Goal: Task Accomplishment & Management: Manage account settings

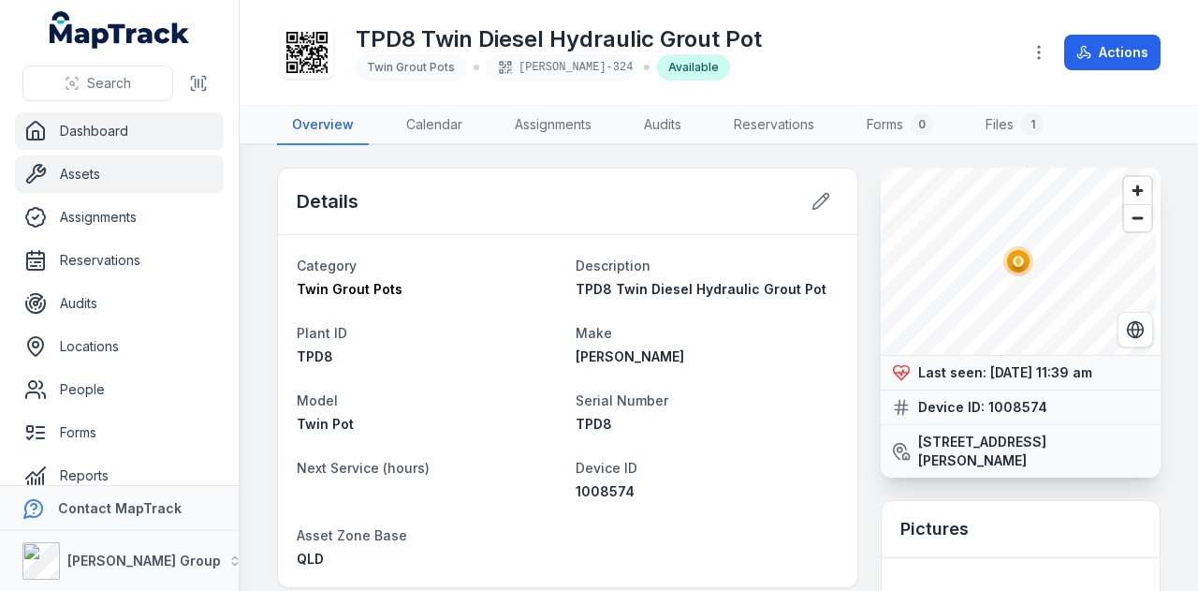
click at [133, 138] on link "Dashboard" at bounding box center [119, 130] width 209 height 37
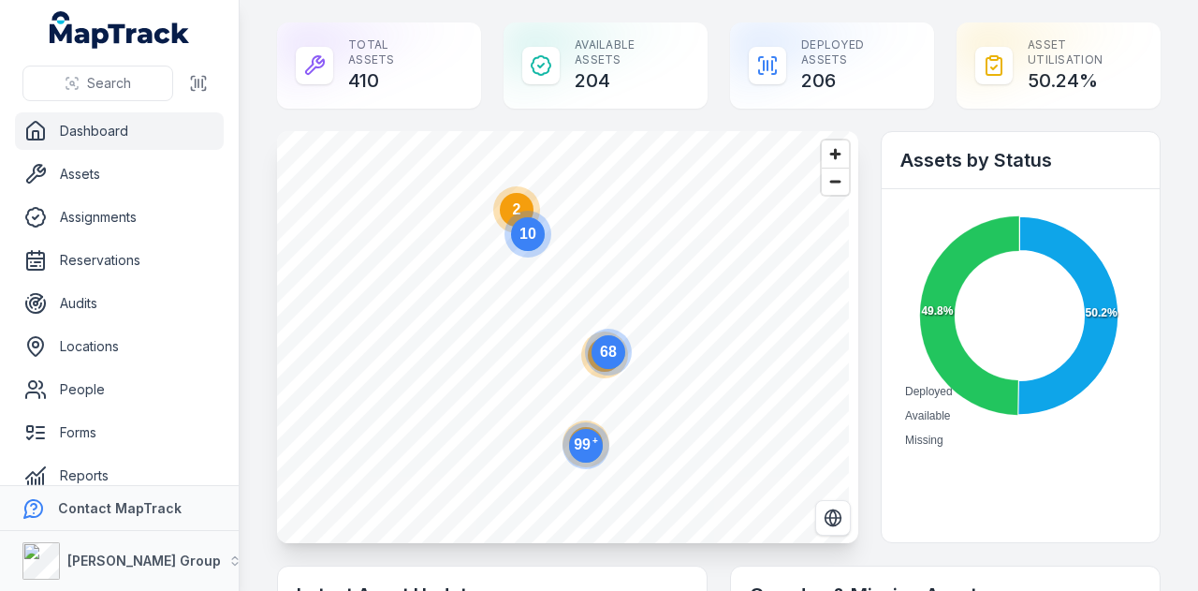
click at [605, 367] on circle at bounding box center [609, 352] width 34 height 34
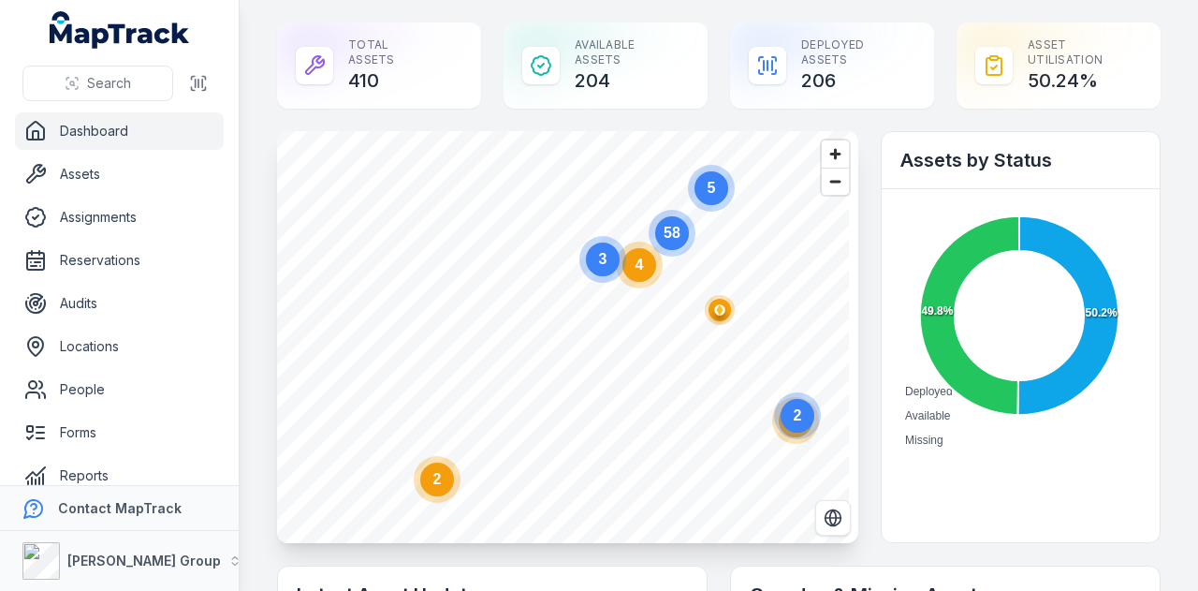
click at [649, 277] on circle at bounding box center [640, 265] width 34 height 34
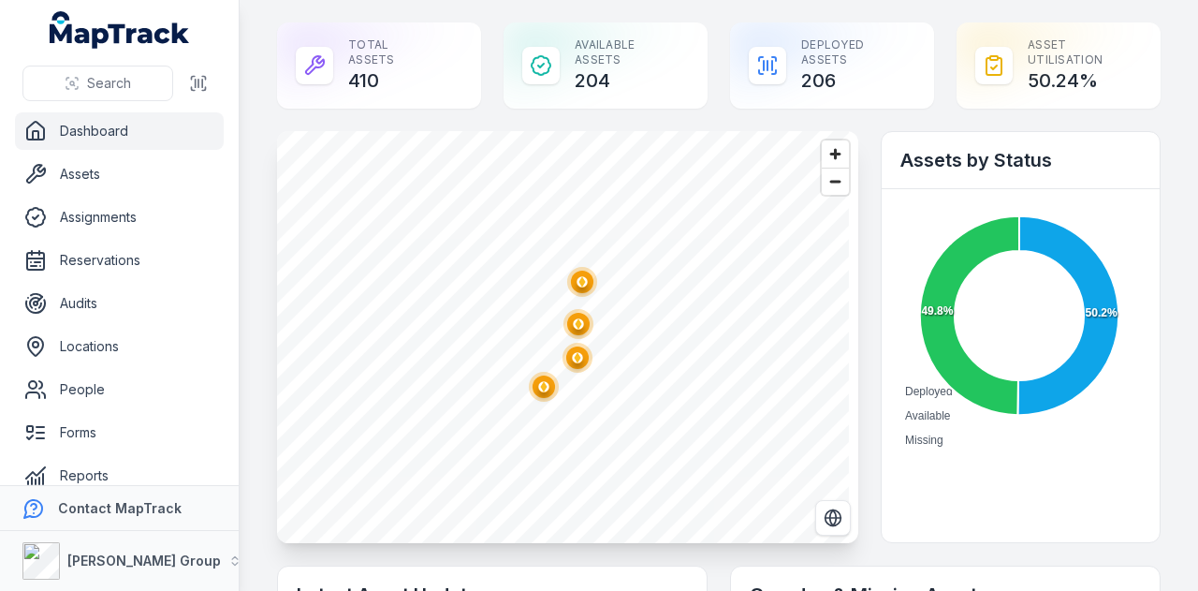
click at [582, 326] on circle "button" at bounding box center [578, 323] width 10 height 10
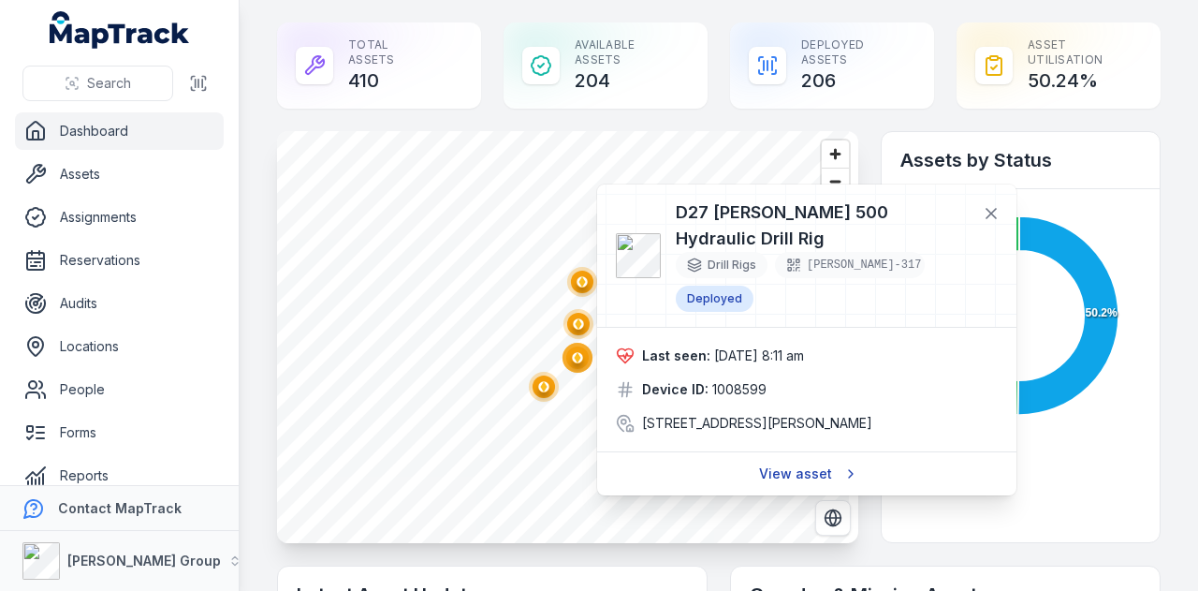
click at [804, 456] on link "View asset" at bounding box center [807, 474] width 120 height 36
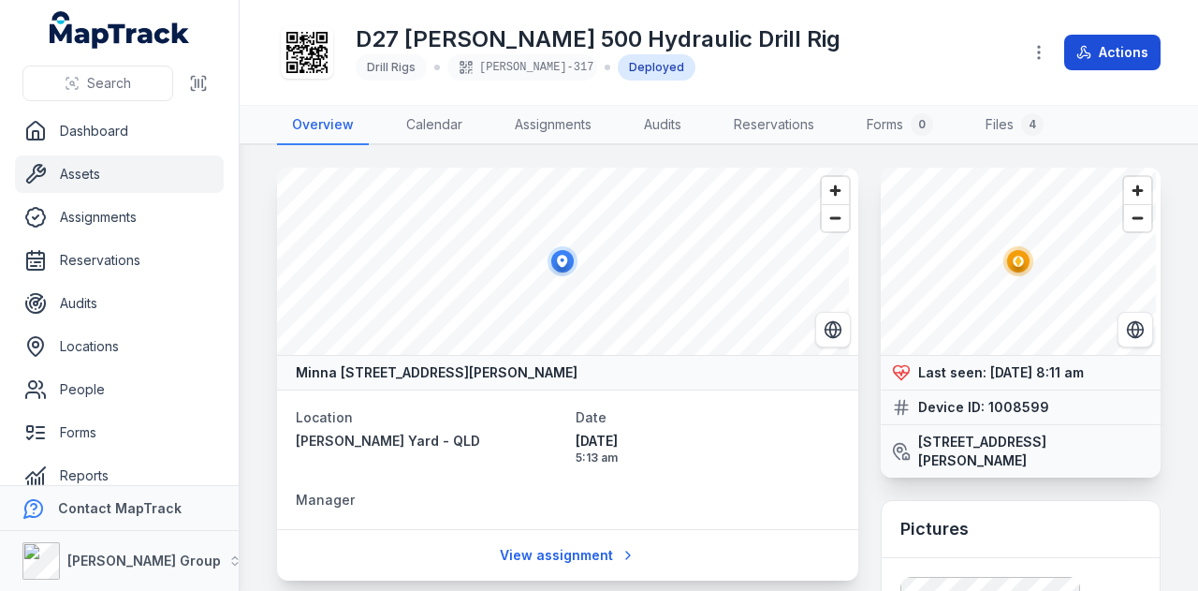
click at [1099, 64] on button "Actions" at bounding box center [1113, 53] width 96 height 36
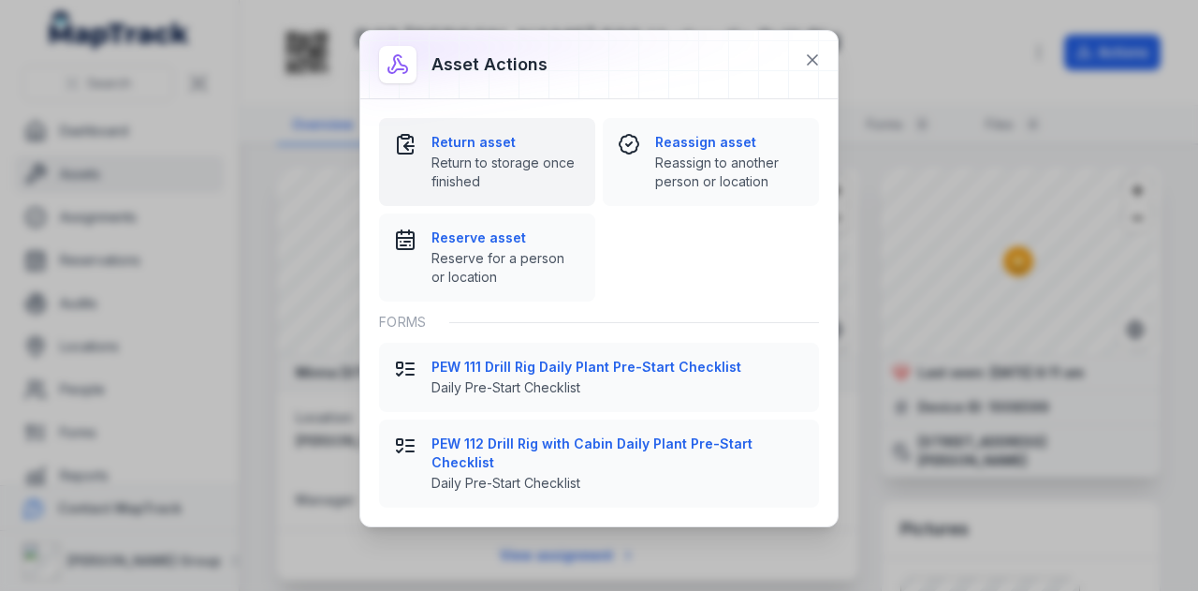
click at [493, 145] on strong "Return asset" at bounding box center [506, 142] width 149 height 19
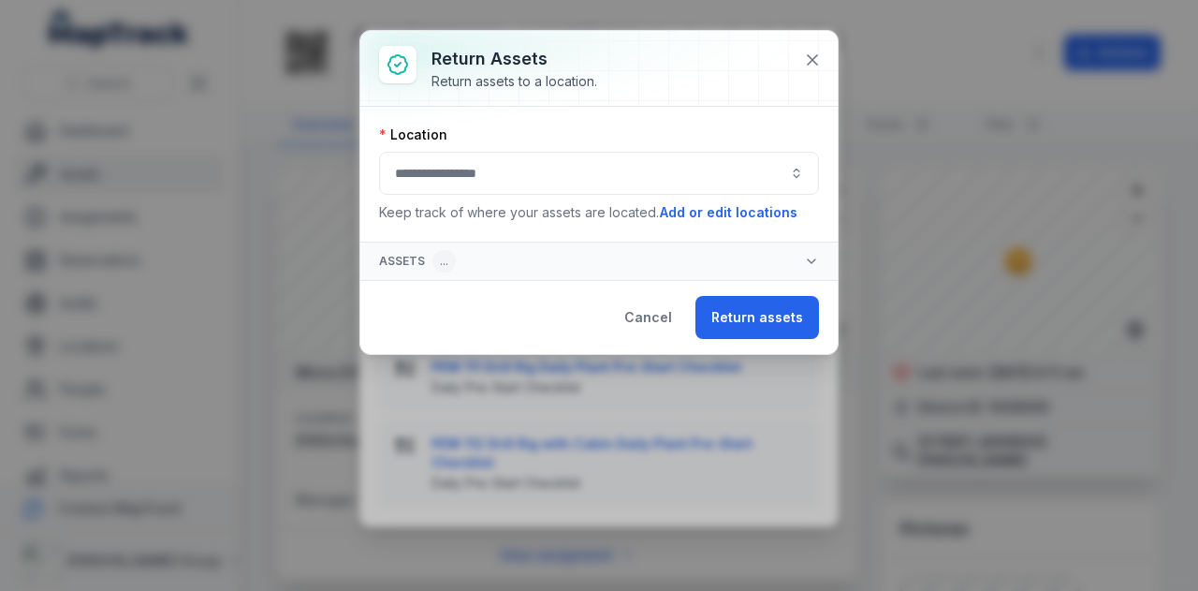
click at [543, 183] on button "button" at bounding box center [599, 173] width 440 height 43
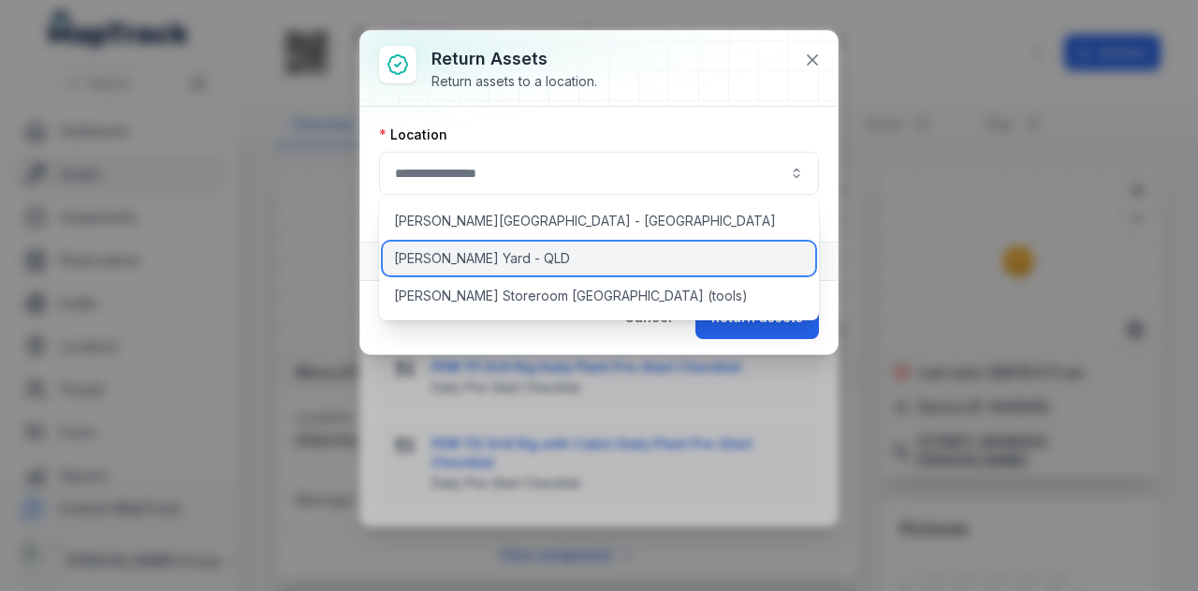
click at [542, 246] on div "[PERSON_NAME] Yard - QLD" at bounding box center [599, 259] width 433 height 34
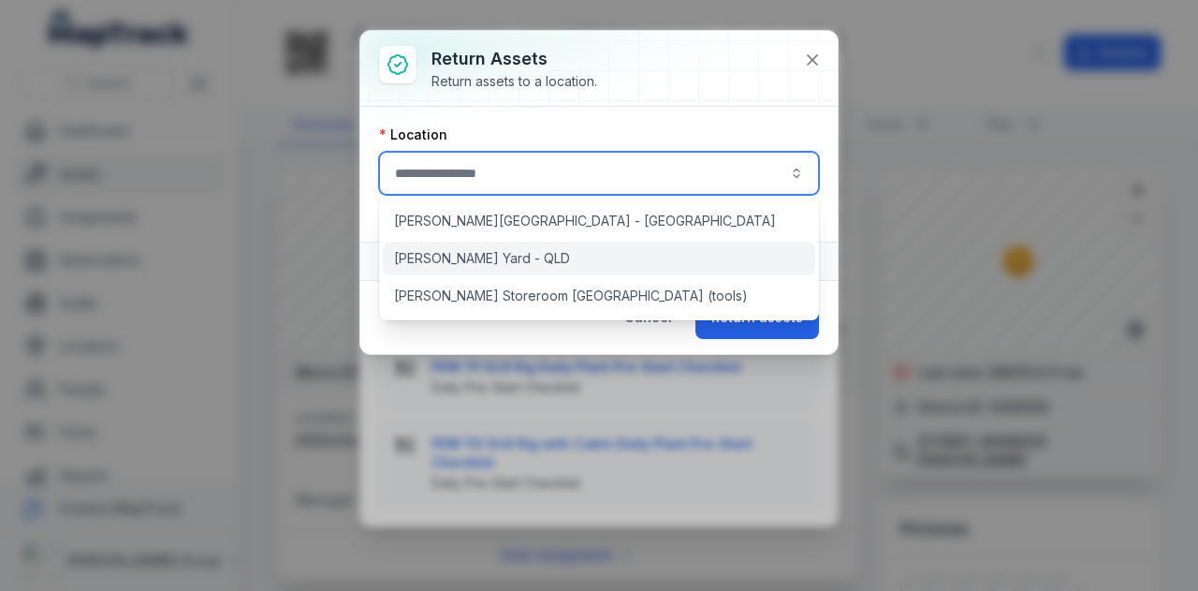
type input "**********"
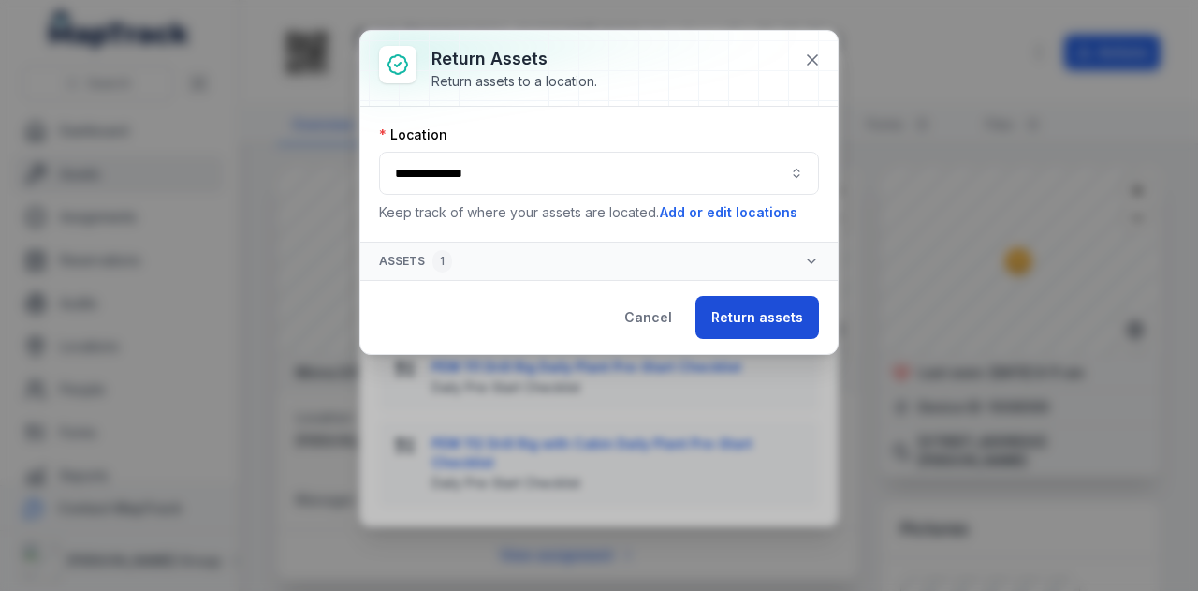
click at [757, 308] on button "Return assets" at bounding box center [758, 317] width 124 height 43
